Goal: Task Accomplishment & Management: Manage account settings

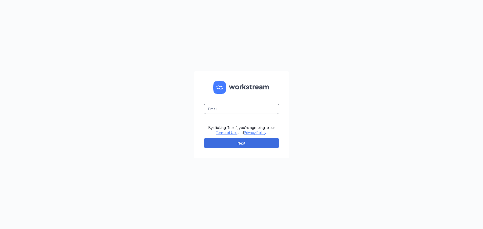
click at [240, 107] on input "text" at bounding box center [241, 109] width 75 height 10
click at [241, 109] on input "text" at bounding box center [241, 109] width 75 height 10
type input "aaron.grenfell@runza.com"
click at [253, 142] on button "Next" at bounding box center [241, 143] width 75 height 10
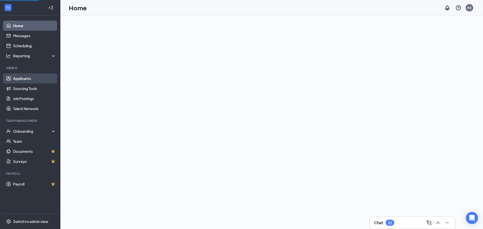
click at [45, 75] on link "Applicants" at bounding box center [34, 78] width 43 height 10
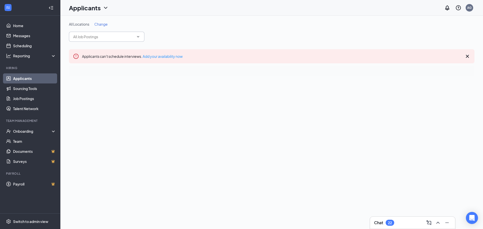
click at [104, 35] on input "text" at bounding box center [103, 37] width 61 height 6
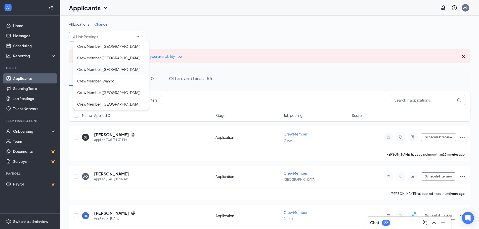
click at [104, 69] on div "Crew Member ([GEOGRAPHIC_DATA])" at bounding box center [108, 70] width 63 height 6
type input "Crew Member ([GEOGRAPHIC_DATA])"
